Goal: Information Seeking & Learning: Learn about a topic

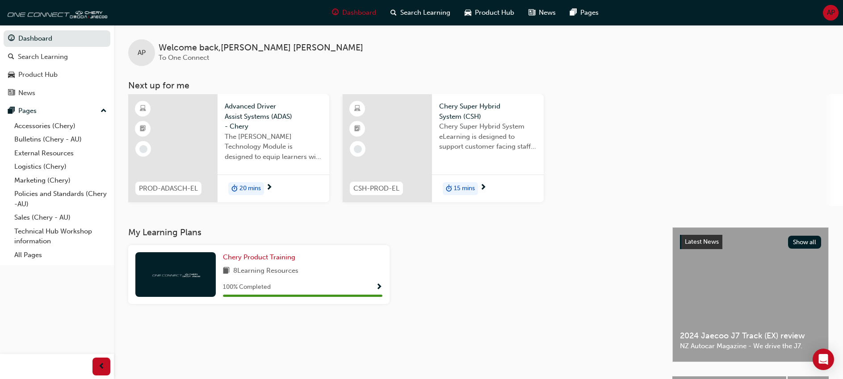
click at [251, 112] on span "Advanced Driver Assist Systems (ADAS) - Chery" at bounding box center [273, 116] width 97 height 30
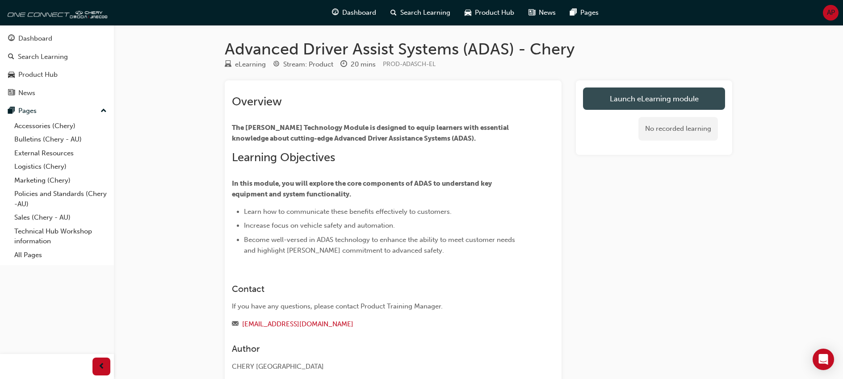
click at [629, 95] on link "Launch eLearning module" at bounding box center [654, 99] width 142 height 22
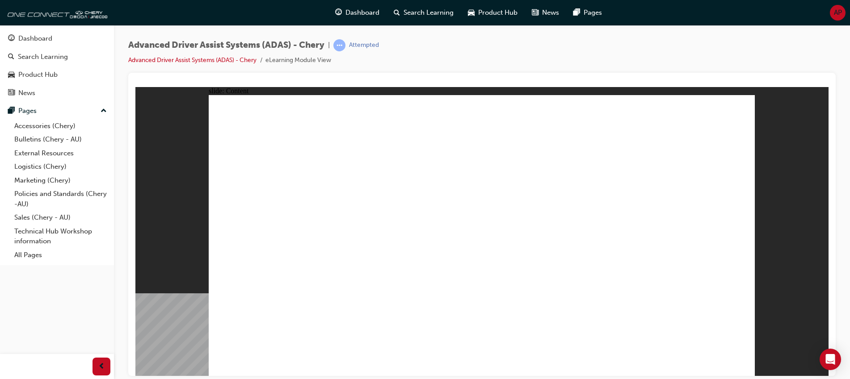
drag, startPoint x: 668, startPoint y: 310, endPoint x: 693, endPoint y: 322, distance: 27.8
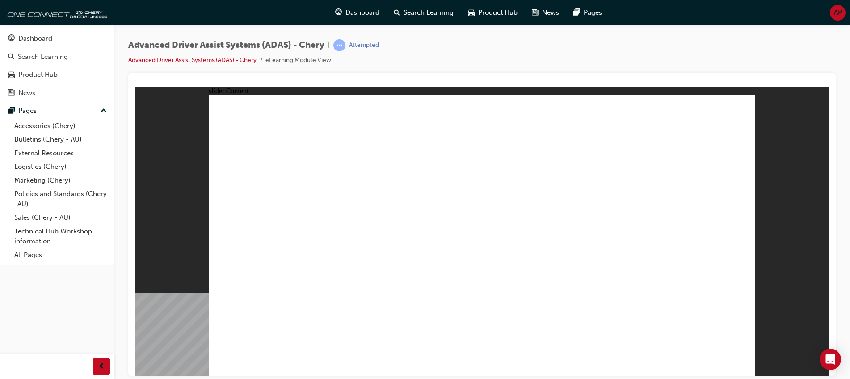
drag, startPoint x: 525, startPoint y: 265, endPoint x: 556, endPoint y: 241, distance: 39.1
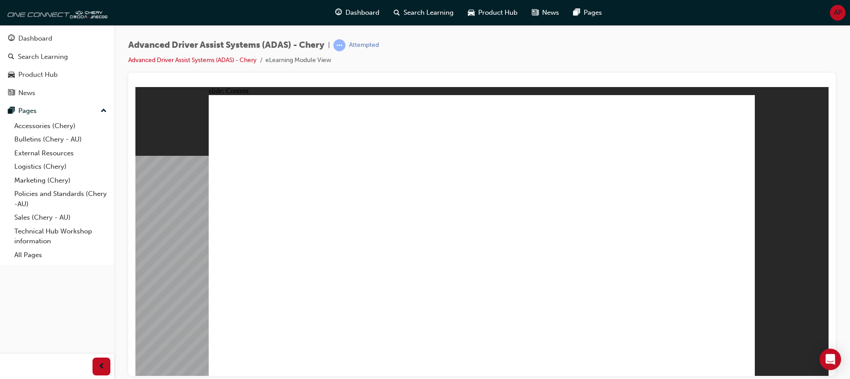
drag, startPoint x: 350, startPoint y: 141, endPoint x: 382, endPoint y: 145, distance: 32.4
drag, startPoint x: 312, startPoint y: 160, endPoint x: 291, endPoint y: 155, distance: 21.6
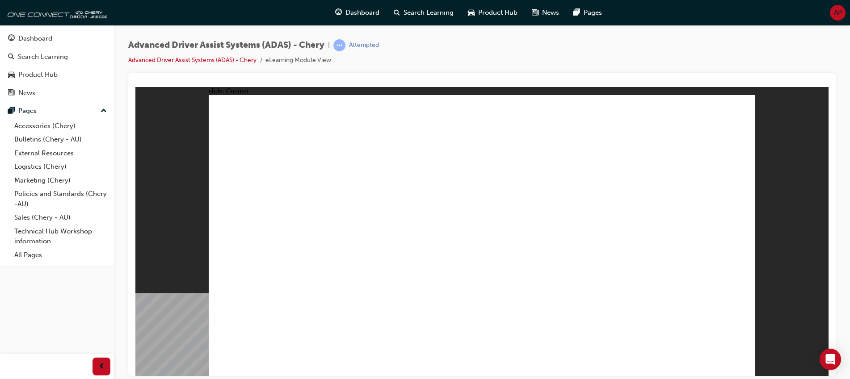
drag, startPoint x: 424, startPoint y: 170, endPoint x: 370, endPoint y: 166, distance: 54.2
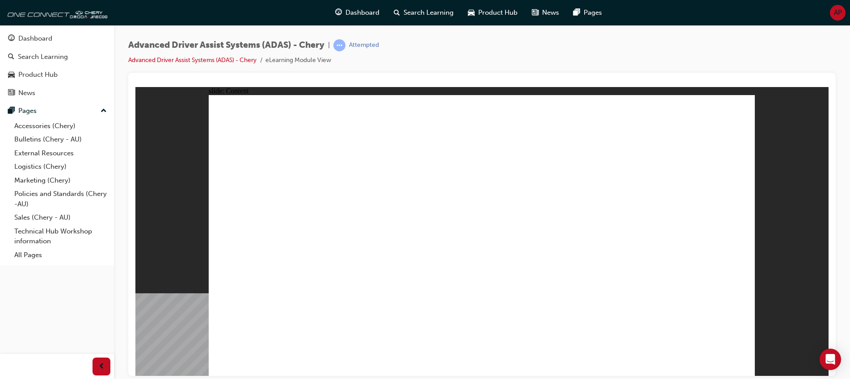
drag, startPoint x: 343, startPoint y: 259, endPoint x: 354, endPoint y: 277, distance: 21.2
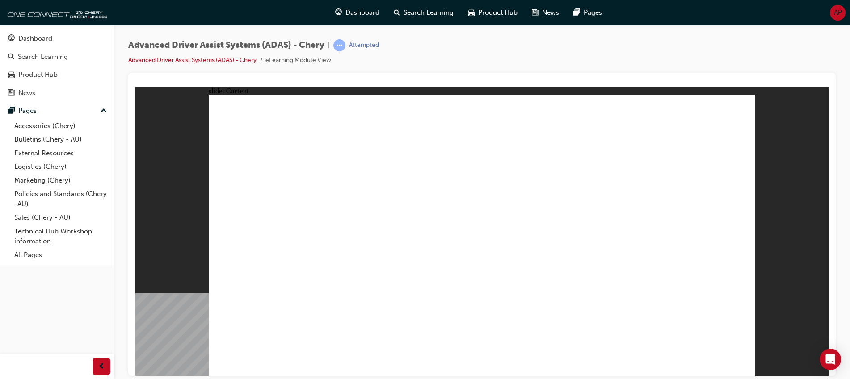
drag, startPoint x: 276, startPoint y: 303, endPoint x: 354, endPoint y: 310, distance: 78.0
drag, startPoint x: 354, startPoint y: 309, endPoint x: 500, endPoint y: 322, distance: 147.0
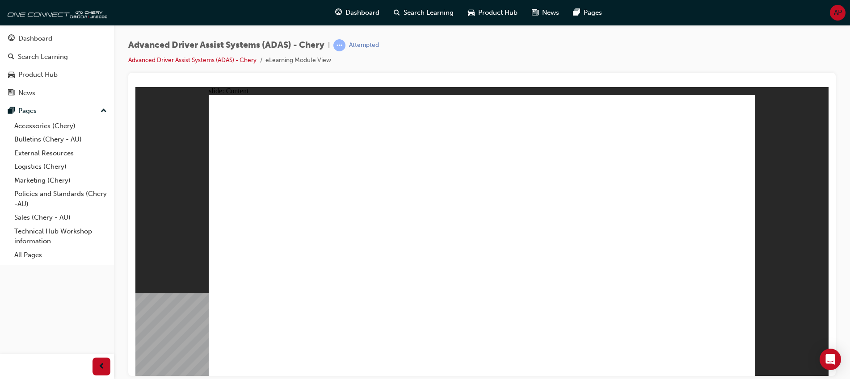
drag, startPoint x: 559, startPoint y: 314, endPoint x: 573, endPoint y: 312, distance: 14.0
drag, startPoint x: 700, startPoint y: 324, endPoint x: 740, endPoint y: 348, distance: 46.9
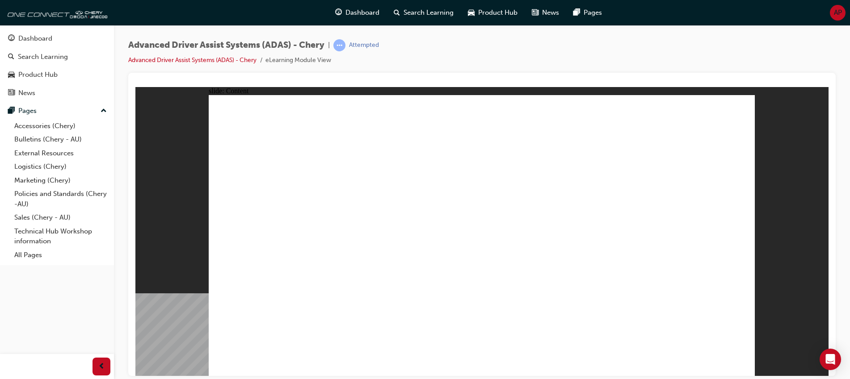
drag, startPoint x: 743, startPoint y: 367, endPoint x: 737, endPoint y: 364, distance: 6.4
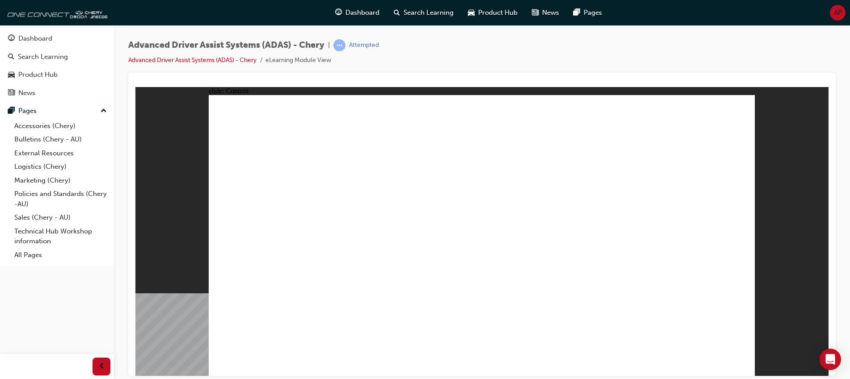
drag, startPoint x: 335, startPoint y: 310, endPoint x: 328, endPoint y: 314, distance: 7.8
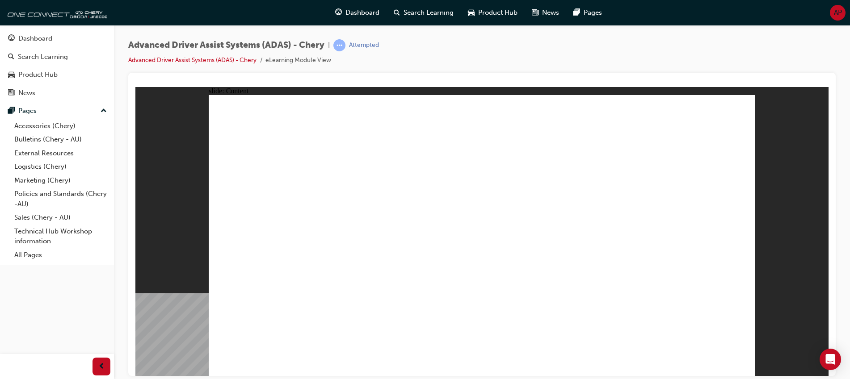
drag, startPoint x: 330, startPoint y: 313, endPoint x: 306, endPoint y: 306, distance: 24.9
drag, startPoint x: 247, startPoint y: 136, endPoint x: 248, endPoint y: 169, distance: 33.5
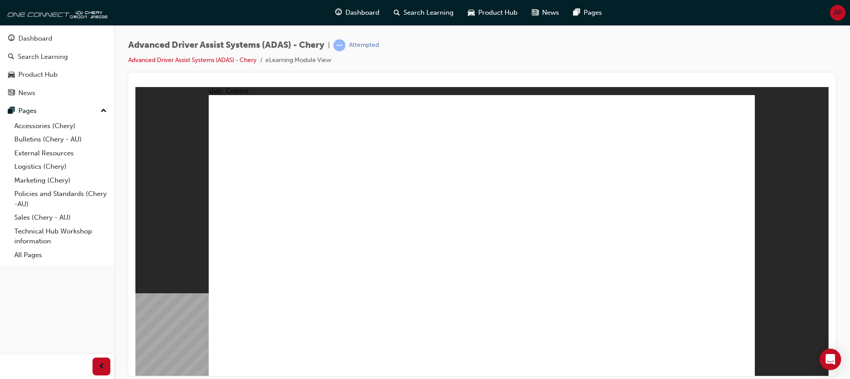
drag, startPoint x: 349, startPoint y: 215, endPoint x: 360, endPoint y: 241, distance: 28.6
drag, startPoint x: 359, startPoint y: 240, endPoint x: 352, endPoint y: 282, distance: 42.9
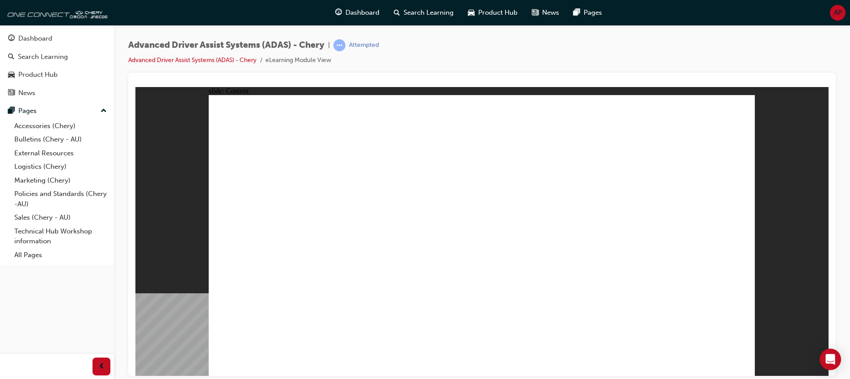
drag, startPoint x: 631, startPoint y: 293, endPoint x: 627, endPoint y: 293, distance: 4.5
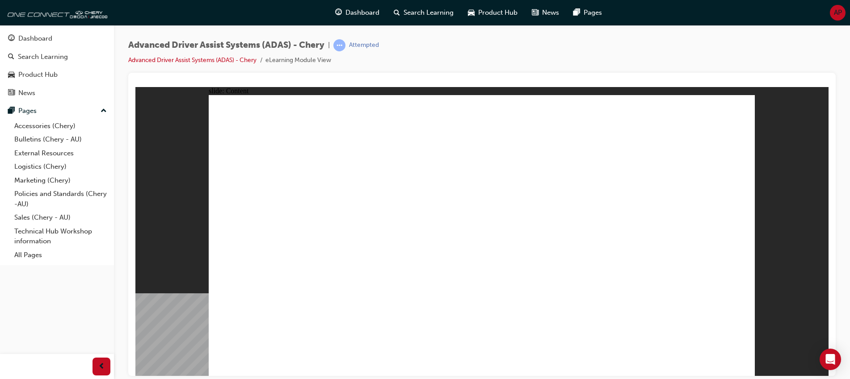
drag, startPoint x: 581, startPoint y: 245, endPoint x: 586, endPoint y: 245, distance: 4.5
drag, startPoint x: 584, startPoint y: 256, endPoint x: 523, endPoint y: 332, distance: 97.2
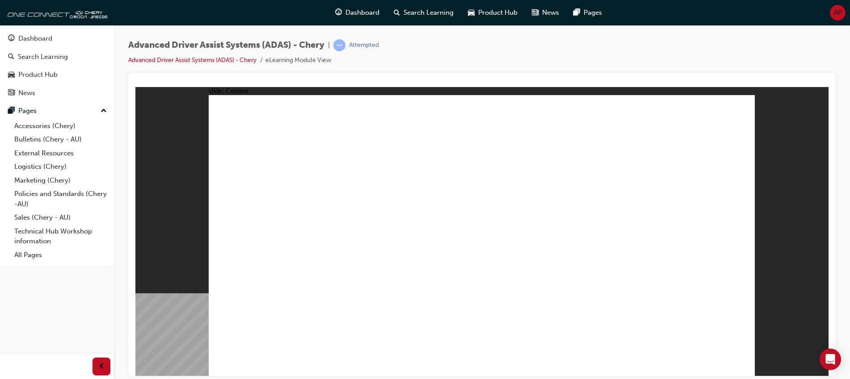
drag, startPoint x: 601, startPoint y: 276, endPoint x: 592, endPoint y: 277, distance: 9.0
drag, startPoint x: 541, startPoint y: 299, endPoint x: 543, endPoint y: 288, distance: 11.4
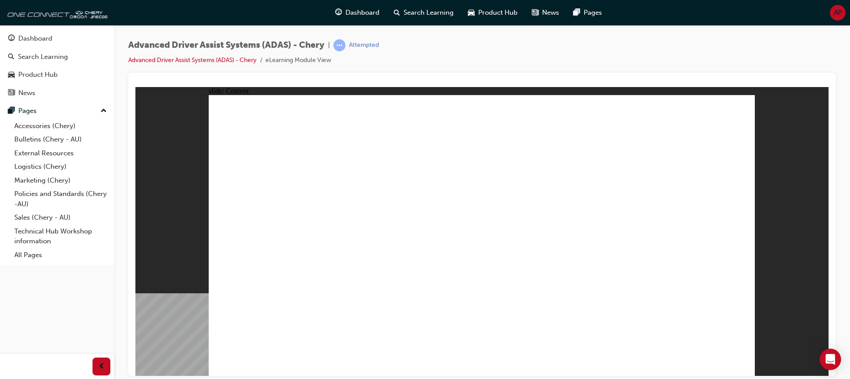
drag, startPoint x: 503, startPoint y: 263, endPoint x: 503, endPoint y: 258, distance: 5.4
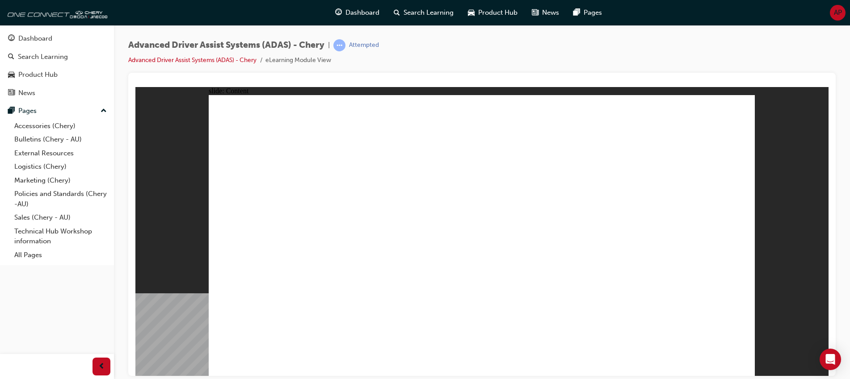
drag, startPoint x: 524, startPoint y: 200, endPoint x: 524, endPoint y: 205, distance: 4.6
drag, startPoint x: 578, startPoint y: 291, endPoint x: 545, endPoint y: 329, distance: 49.7
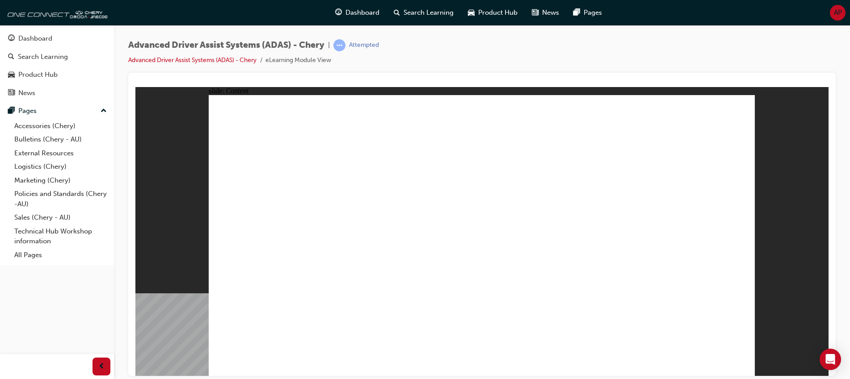
drag, startPoint x: 326, startPoint y: 172, endPoint x: 331, endPoint y: 170, distance: 6.2
drag, startPoint x: 401, startPoint y: 196, endPoint x: 363, endPoint y: 208, distance: 40.1
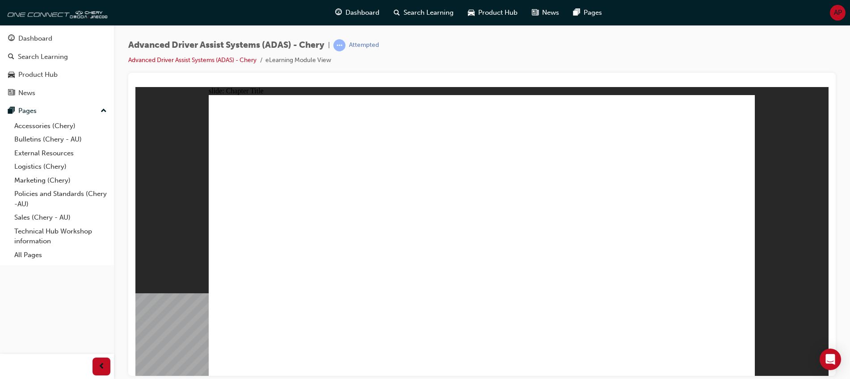
drag, startPoint x: 281, startPoint y: 318, endPoint x: 437, endPoint y: 173, distance: 213.7
drag, startPoint x: 375, startPoint y: 319, endPoint x: 500, endPoint y: 149, distance: 211.5
drag, startPoint x: 464, startPoint y: 315, endPoint x: 483, endPoint y: 115, distance: 201.0
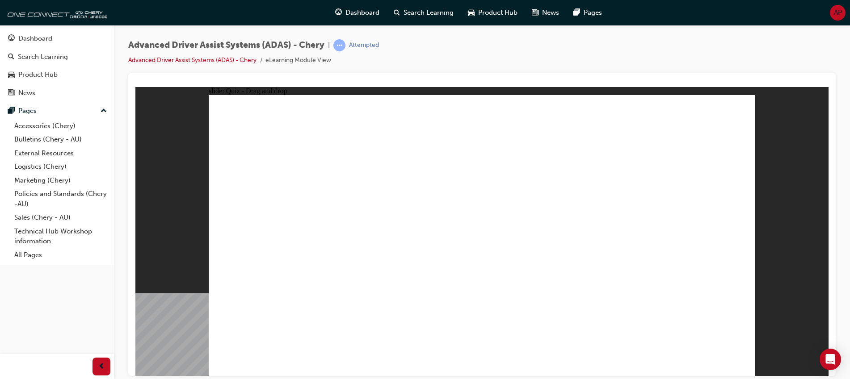
drag, startPoint x: 531, startPoint y: 122, endPoint x: 637, endPoint y: 139, distance: 108.0
drag, startPoint x: 637, startPoint y: 139, endPoint x: 637, endPoint y: 134, distance: 5.4
drag, startPoint x: 540, startPoint y: 118, endPoint x: 623, endPoint y: 150, distance: 88.5
drag, startPoint x: 439, startPoint y: 112, endPoint x: 630, endPoint y: 149, distance: 194.3
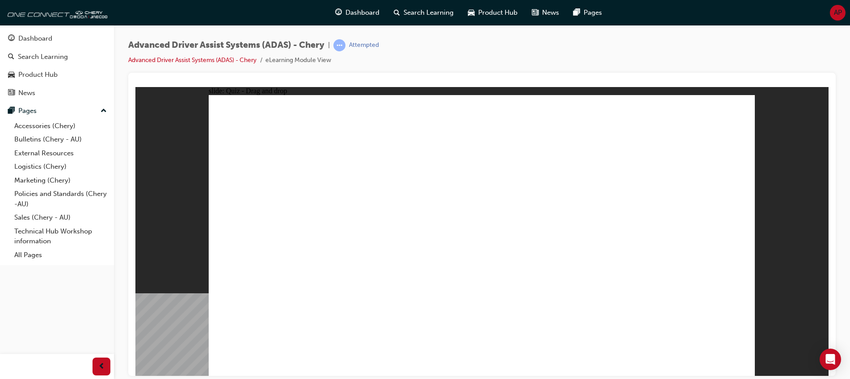
drag, startPoint x: 615, startPoint y: 320, endPoint x: 665, endPoint y: 207, distance: 123.6
drag, startPoint x: 541, startPoint y: 318, endPoint x: 658, endPoint y: 211, distance: 157.7
drag, startPoint x: 713, startPoint y: 340, endPoint x: 708, endPoint y: 334, distance: 8.2
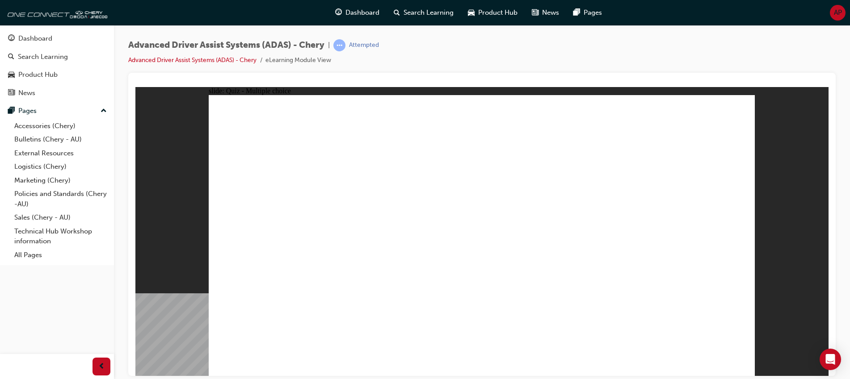
checkbox input "true"
drag, startPoint x: 488, startPoint y: 121, endPoint x: 295, endPoint y: 285, distance: 252.9
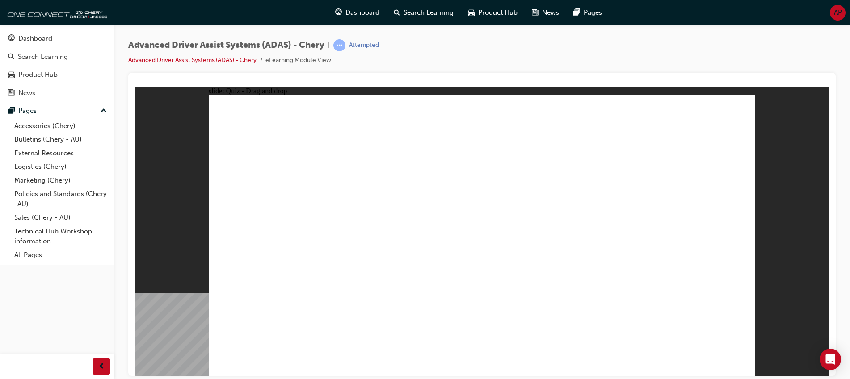
drag, startPoint x: 492, startPoint y: 145, endPoint x: 331, endPoint y: 286, distance: 214.0
drag, startPoint x: 548, startPoint y: 151, endPoint x: 392, endPoint y: 276, distance: 199.8
drag, startPoint x: 545, startPoint y: 121, endPoint x: 395, endPoint y: 299, distance: 232.9
drag, startPoint x: 603, startPoint y: 143, endPoint x: 269, endPoint y: 334, distance: 384.7
drag, startPoint x: 605, startPoint y: 144, endPoint x: 423, endPoint y: 276, distance: 224.9
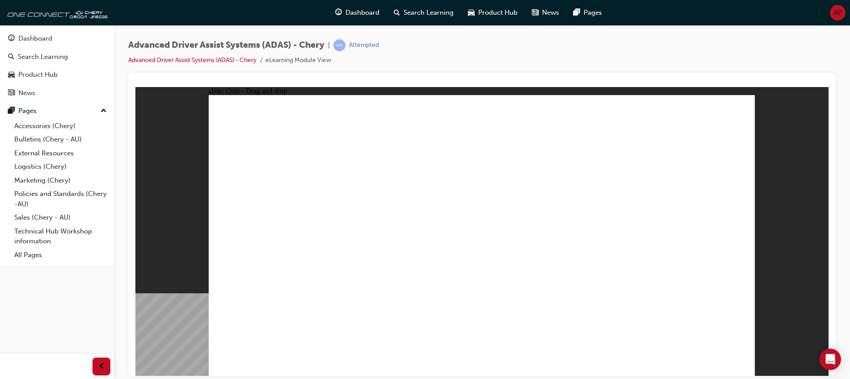
drag, startPoint x: 653, startPoint y: 152, endPoint x: 394, endPoint y: 298, distance: 297.8
drag, startPoint x: 610, startPoint y: 124, endPoint x: 393, endPoint y: 310, distance: 285.1
drag, startPoint x: 666, startPoint y: 124, endPoint x: 465, endPoint y: 316, distance: 278.3
drag, startPoint x: 500, startPoint y: 275, endPoint x: 425, endPoint y: 296, distance: 77.5
drag, startPoint x: 700, startPoint y: 324, endPoint x: 704, endPoint y: 327, distance: 4.7
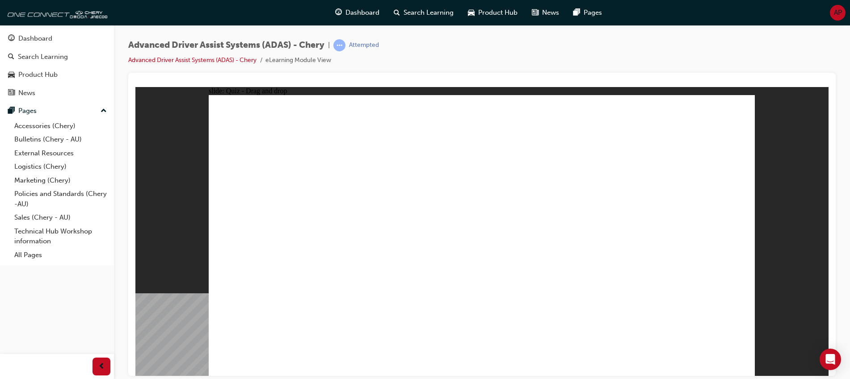
drag, startPoint x: 439, startPoint y: 236, endPoint x: 531, endPoint y: 239, distance: 92.5
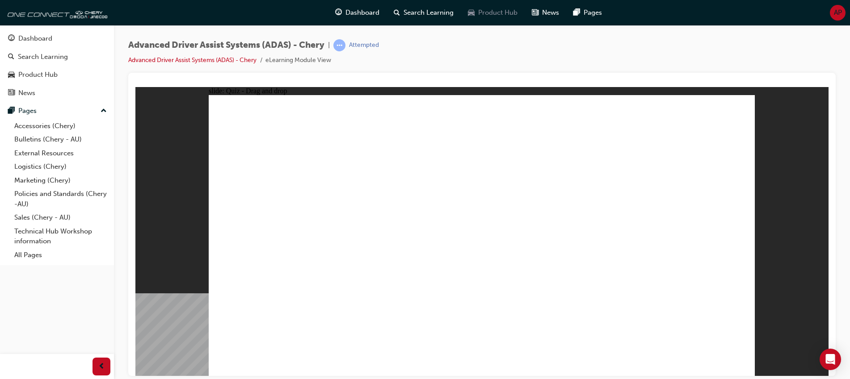
click at [479, 13] on span "Product Hub" at bounding box center [497, 13] width 39 height 10
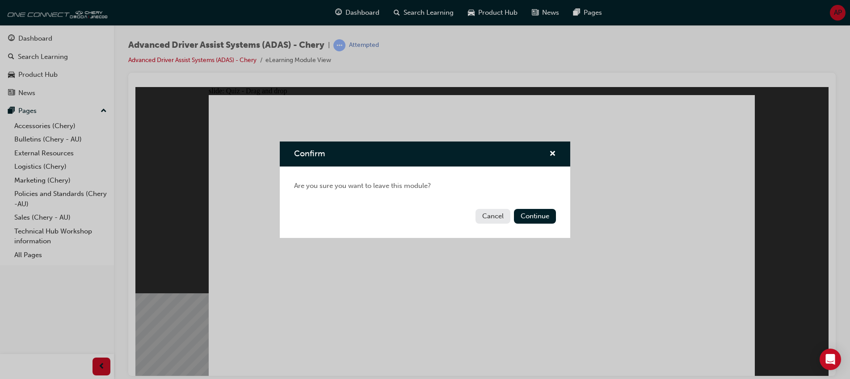
click at [503, 221] on button "Cancel" at bounding box center [492, 216] width 35 height 15
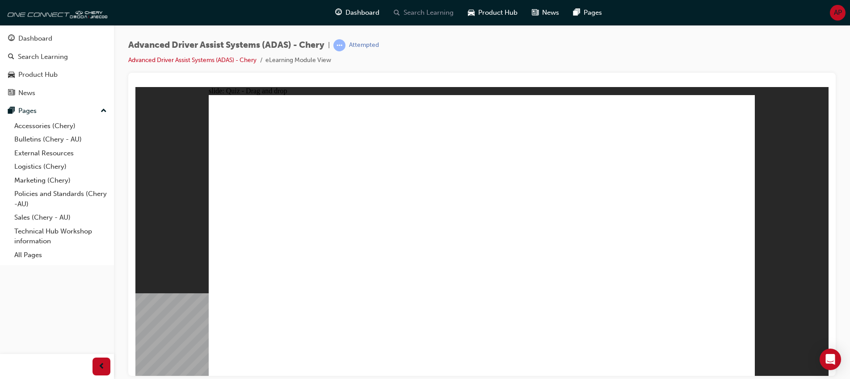
click at [419, 13] on span "Search Learning" at bounding box center [428, 13] width 50 height 10
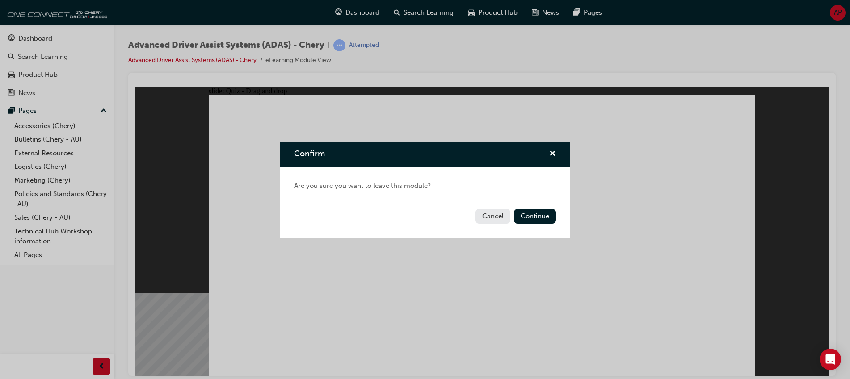
drag, startPoint x: 372, startPoint y: 129, endPoint x: 507, endPoint y: 216, distance: 160.9
click at [507, 216] on button "Cancel" at bounding box center [492, 216] width 35 height 15
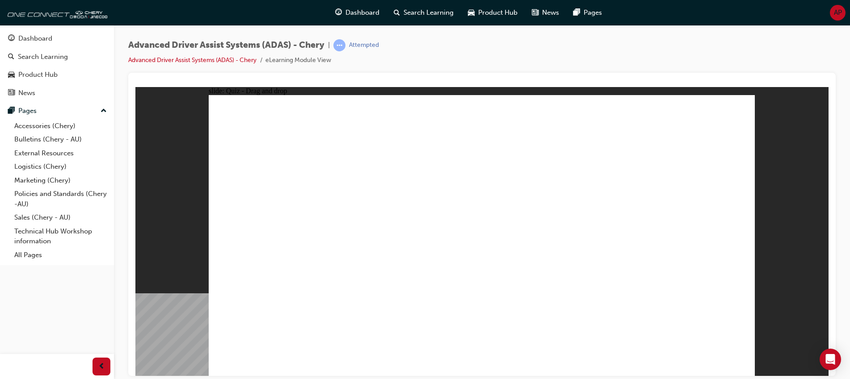
drag, startPoint x: 618, startPoint y: 315, endPoint x: 634, endPoint y: 125, distance: 190.5
drag, startPoint x: 532, startPoint y: 312, endPoint x: 636, endPoint y: 136, distance: 204.5
drag, startPoint x: 436, startPoint y: 320, endPoint x: 444, endPoint y: 130, distance: 189.6
drag, startPoint x: 356, startPoint y: 314, endPoint x: 610, endPoint y: 188, distance: 283.5
drag, startPoint x: 269, startPoint y: 314, endPoint x: 694, endPoint y: 171, distance: 448.6
